Goal: Find contact information: Find contact information

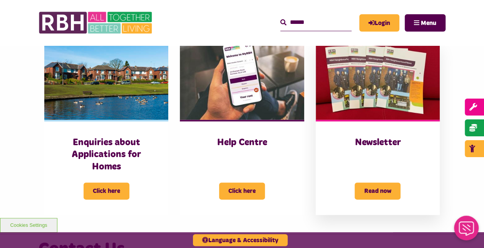
scroll to position [349, 0]
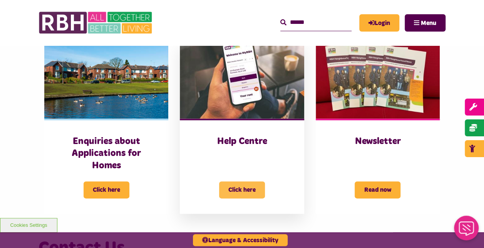
click at [256, 187] on span "Click here" at bounding box center [242, 189] width 46 height 17
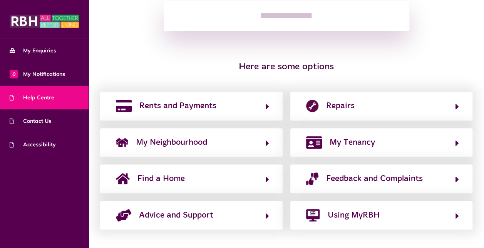
scroll to position [129, 0]
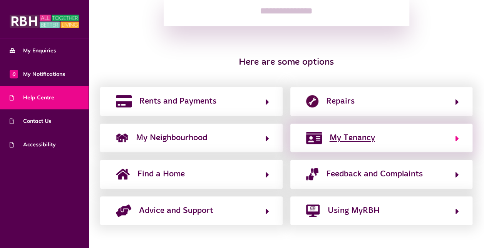
click at [357, 142] on span "My Tenancy" at bounding box center [352, 138] width 45 height 12
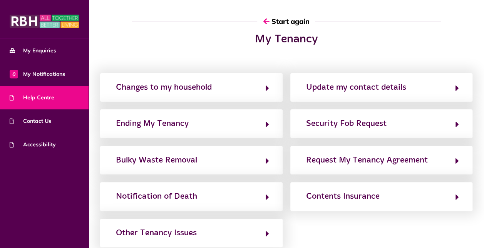
scroll to position [0, 0]
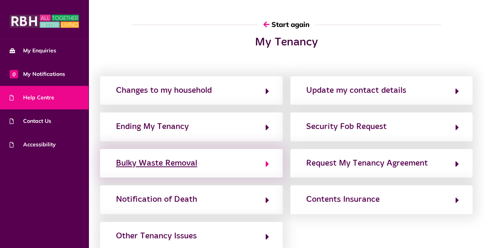
click at [196, 164] on div "Bulky Waste Removal" at bounding box center [156, 163] width 81 height 12
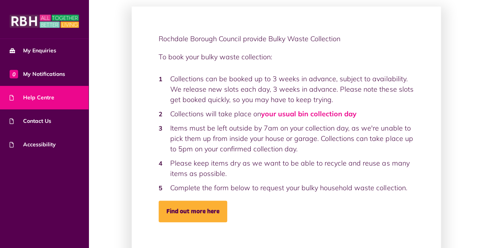
scroll to position [43, 0]
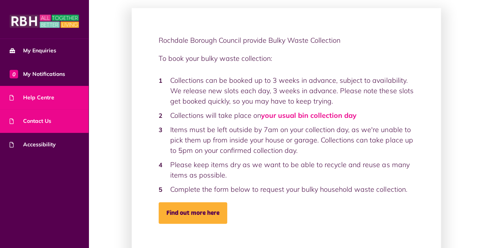
click at [45, 119] on span "Contact Us" at bounding box center [31, 121] width 42 height 8
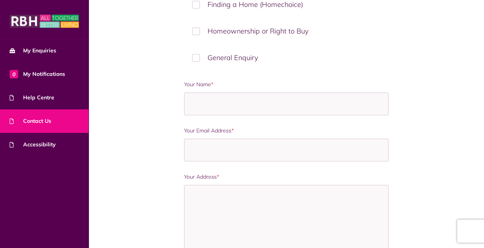
scroll to position [313, 0]
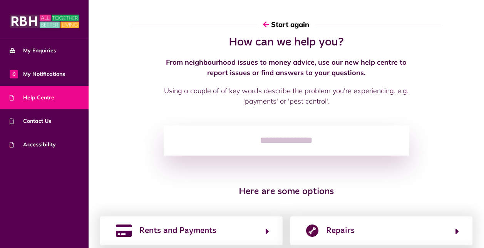
scroll to position [43, 0]
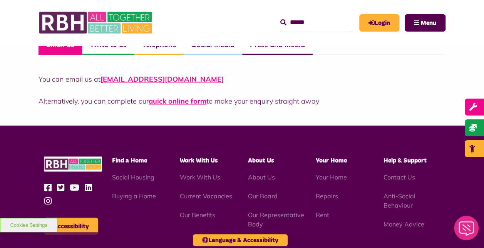
scroll to position [591, 0]
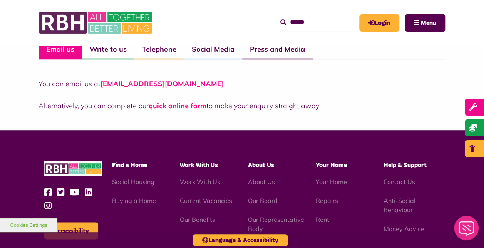
click at [284, 25] on input "Search" at bounding box center [315, 22] width 71 height 17
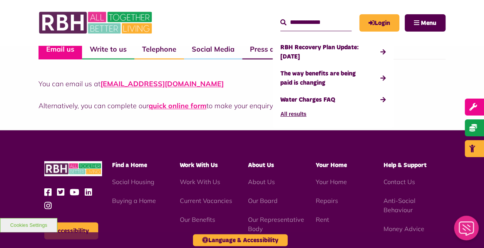
type input "**********"
click at [280, 18] on button "Search" at bounding box center [283, 22] width 6 height 9
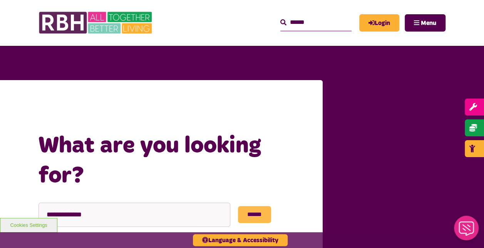
click at [259, 214] on input "******" at bounding box center [254, 214] width 33 height 17
